Goal: Information Seeking & Learning: Learn about a topic

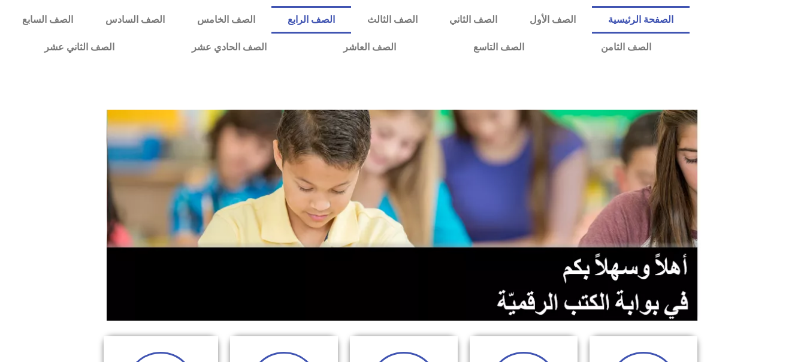
click at [351, 22] on link "الصف الرابع" at bounding box center [311, 20] width 80 height 28
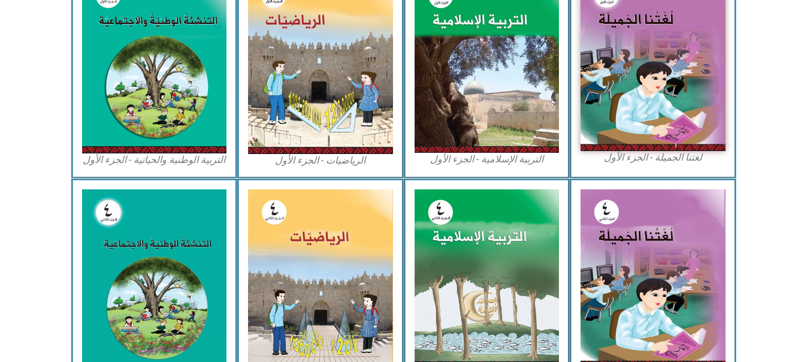
scroll to position [412, 0]
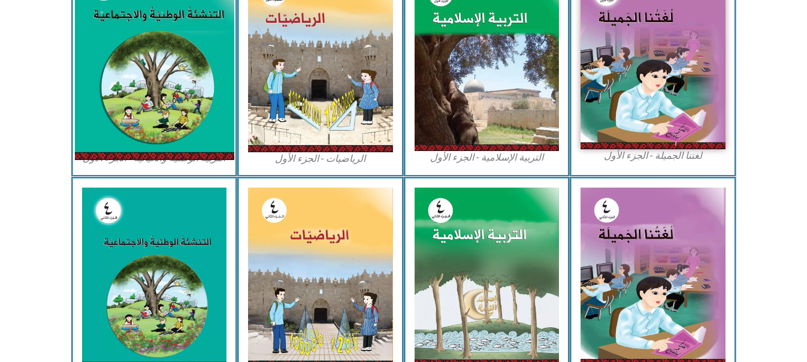
click at [158, 123] on img at bounding box center [153, 61] width 159 height 198
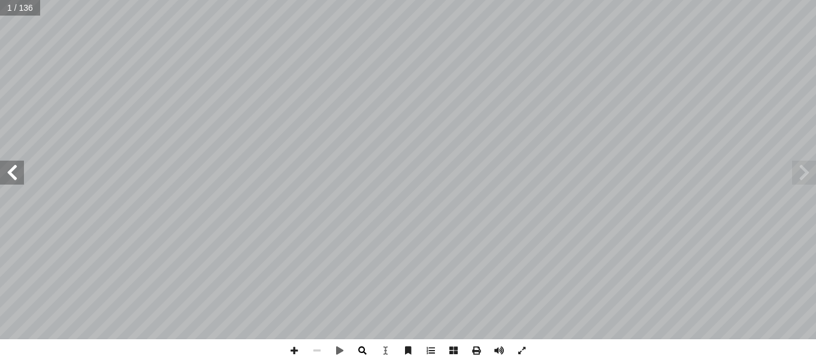
click at [365, 352] on span at bounding box center [362, 350] width 23 height 23
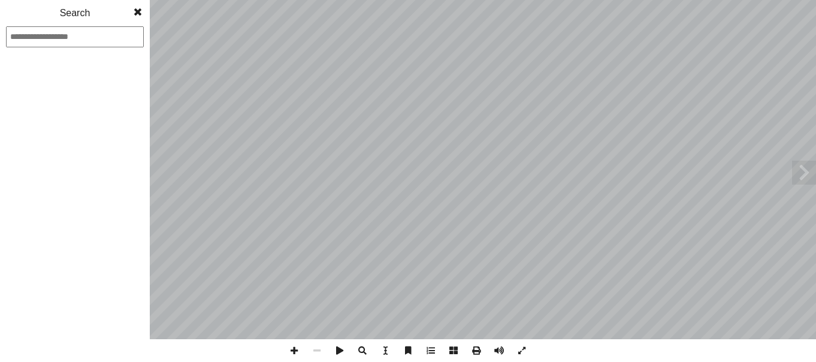
click at [365, 352] on span at bounding box center [362, 350] width 23 height 23
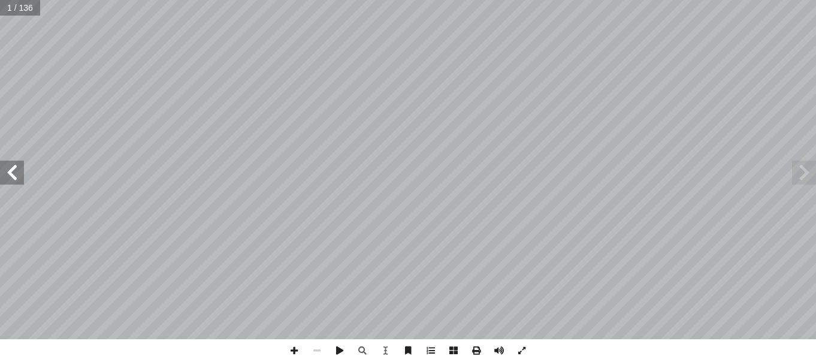
click at [20, 178] on span at bounding box center [12, 173] width 24 height 24
click at [23, 167] on span at bounding box center [12, 173] width 24 height 24
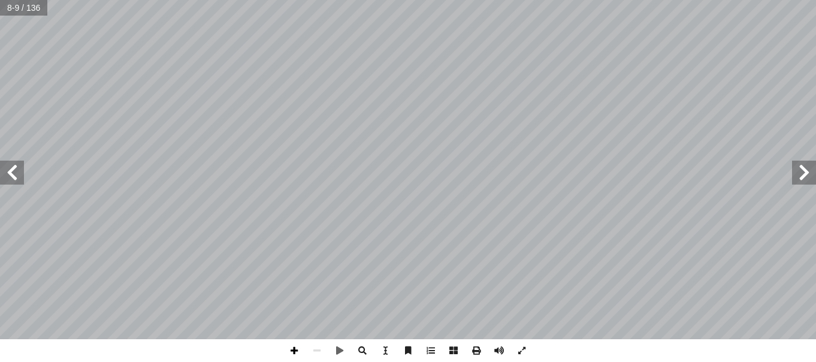
click at [293, 352] on span at bounding box center [294, 350] width 23 height 23
click at [197, 109] on html "الصفحة الرئيسية الصف الأول الصف الثاني الصف الثالث الصف الرابع الصف الخامس الصف…" at bounding box center [408, 54] width 816 height 109
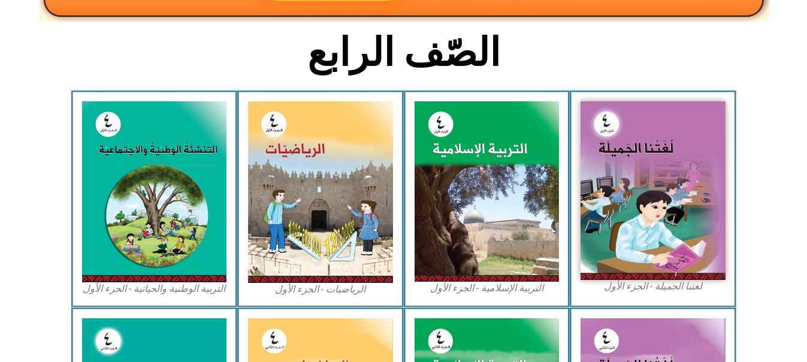
scroll to position [284, 0]
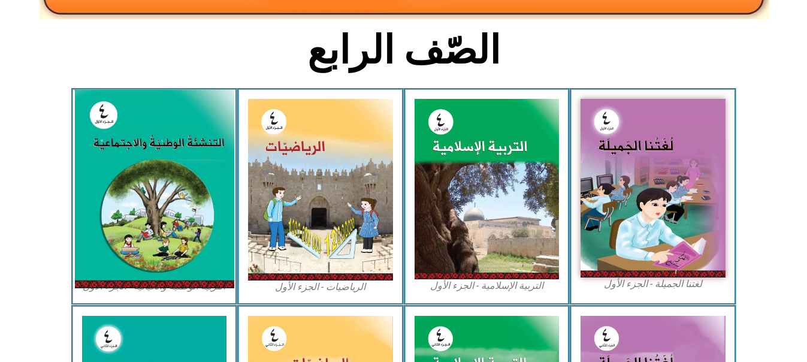
click at [198, 232] on img at bounding box center [153, 189] width 159 height 198
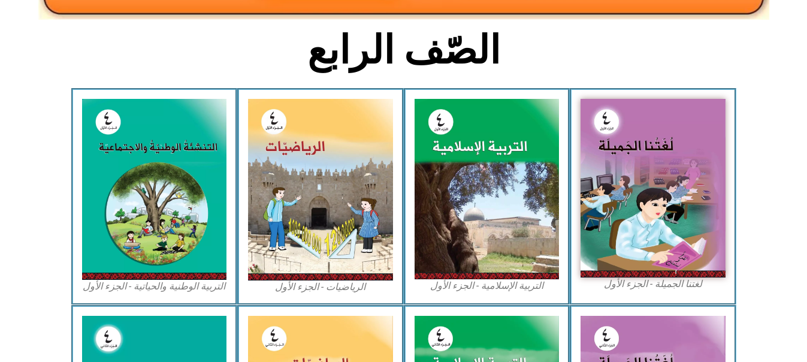
scroll to position [0, 0]
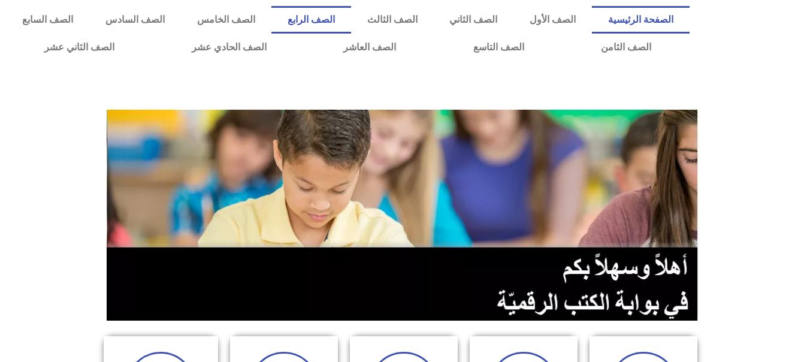
drag, startPoint x: 371, startPoint y: 10, endPoint x: 368, endPoint y: 29, distance: 20.1
click at [351, 29] on link "الصف الرابع" at bounding box center [311, 20] width 80 height 28
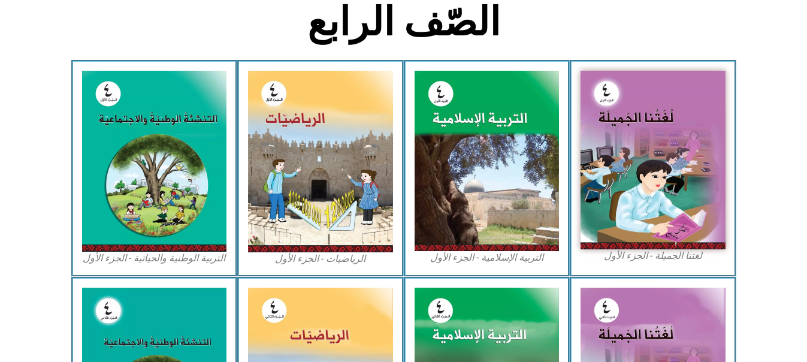
scroll to position [278, 0]
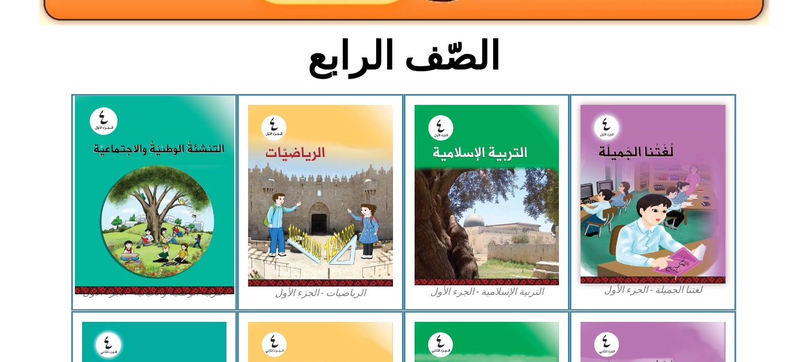
click at [104, 242] on img at bounding box center [153, 195] width 159 height 198
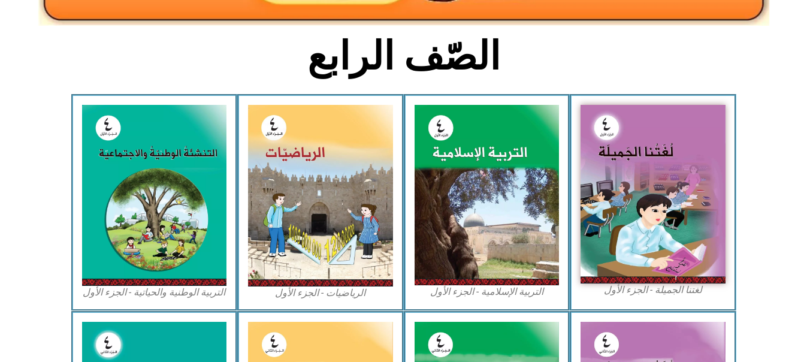
click at [804, 193] on section "لغتنا الجميلة - الجزء الأول​ التربية [DEMOGRAPHIC_DATA] - الجزء الأول الرياضيات…" at bounding box center [403, 202] width 807 height 216
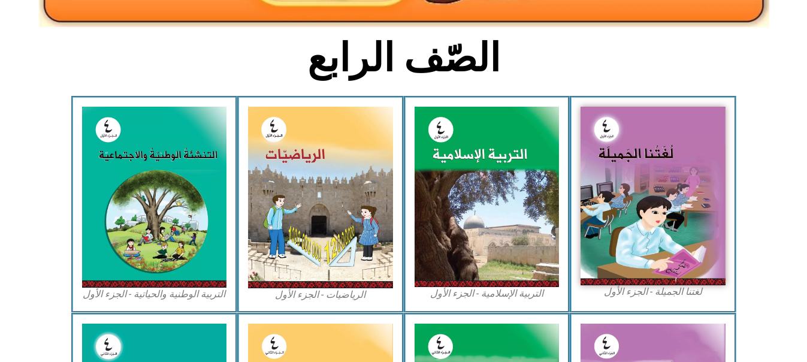
scroll to position [358, 0]
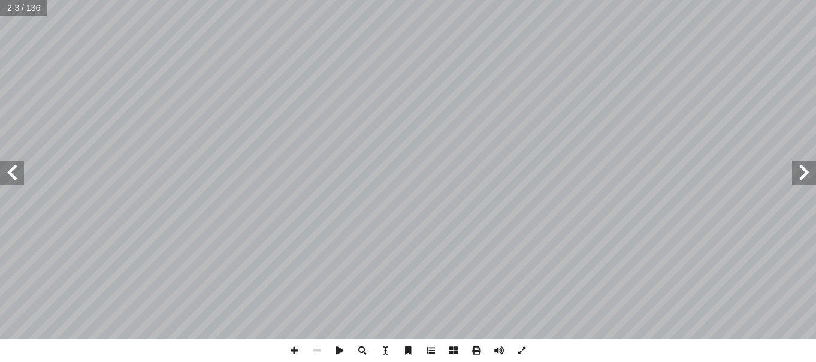
drag, startPoint x: 0, startPoint y: 0, endPoint x: 15, endPoint y: 170, distance: 170.2
click at [15, 170] on span at bounding box center [12, 173] width 24 height 24
